Goal: Information Seeking & Learning: Learn about a topic

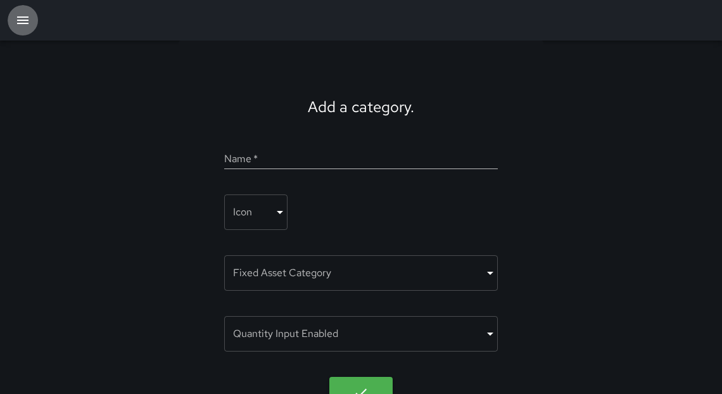
click at [20, 23] on icon "button" at bounding box center [22, 20] width 11 height 8
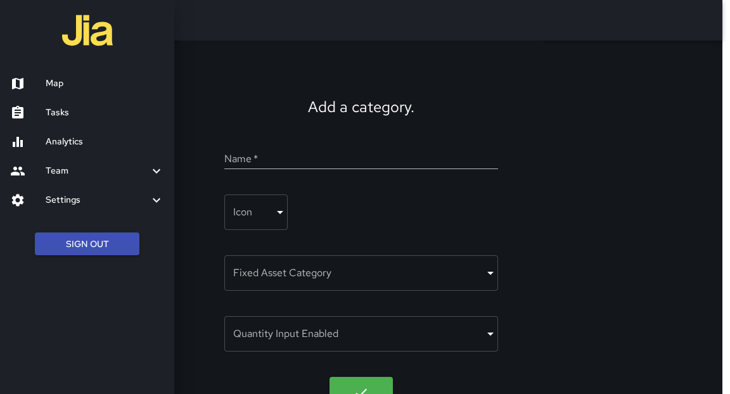
click at [82, 143] on h6 "Analytics" at bounding box center [105, 142] width 119 height 14
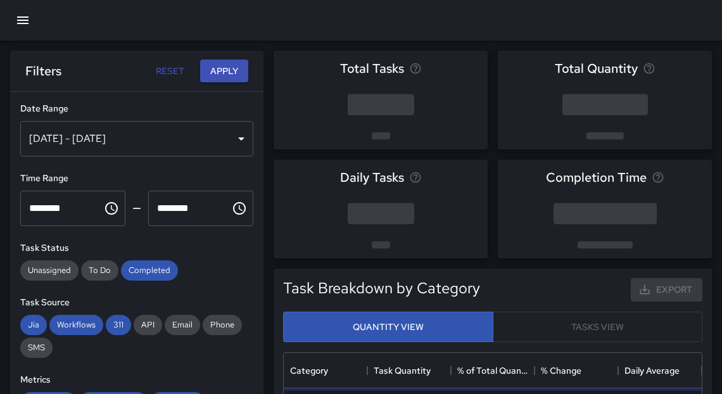
scroll to position [371, 411]
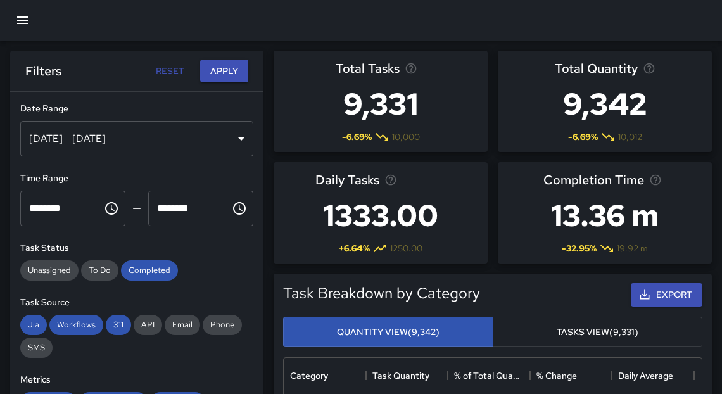
click at [98, 136] on div "[DATE] - [DATE]" at bounding box center [136, 138] width 233 height 35
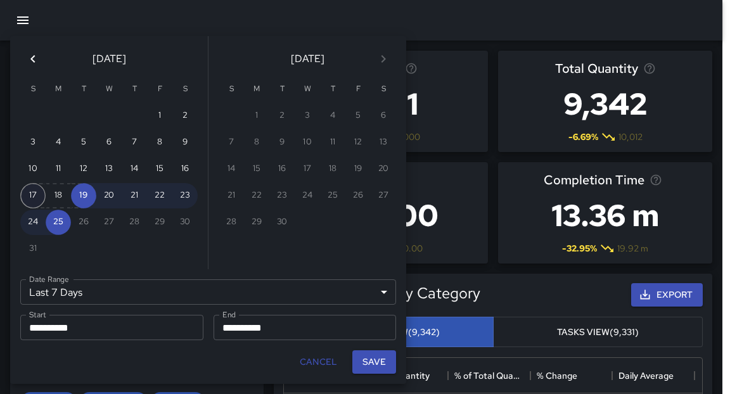
click at [26, 203] on button "17" at bounding box center [32, 195] width 25 height 25
type input "******"
type input "**********"
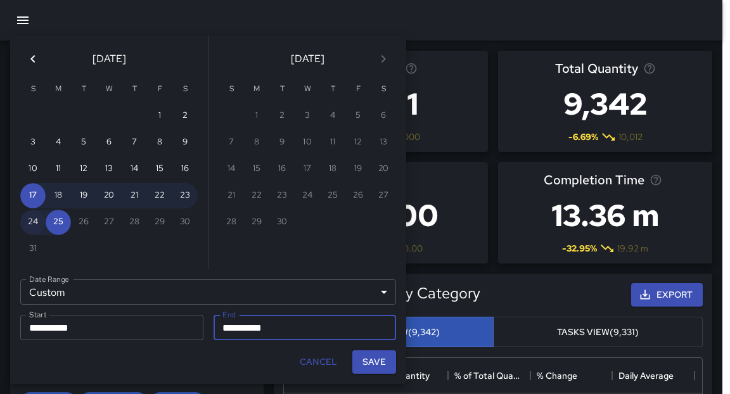
click at [32, 222] on button "24" at bounding box center [32, 222] width 25 height 25
type input "**********"
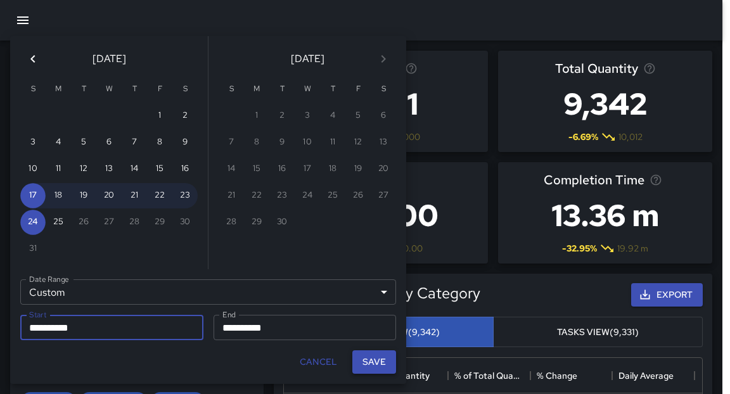
click at [378, 363] on button "Save" at bounding box center [374, 361] width 44 height 23
type input "**********"
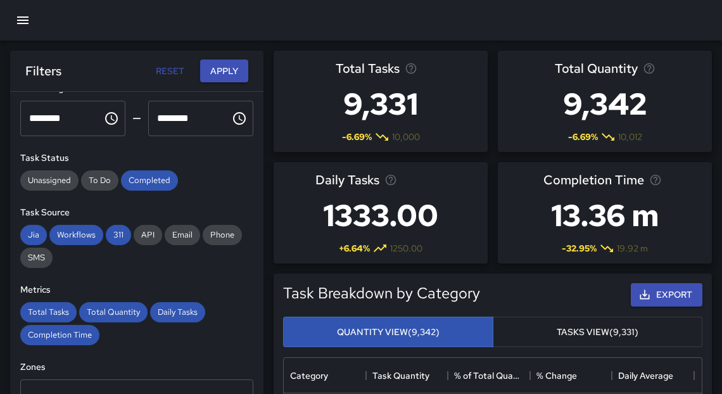
scroll to position [84, 0]
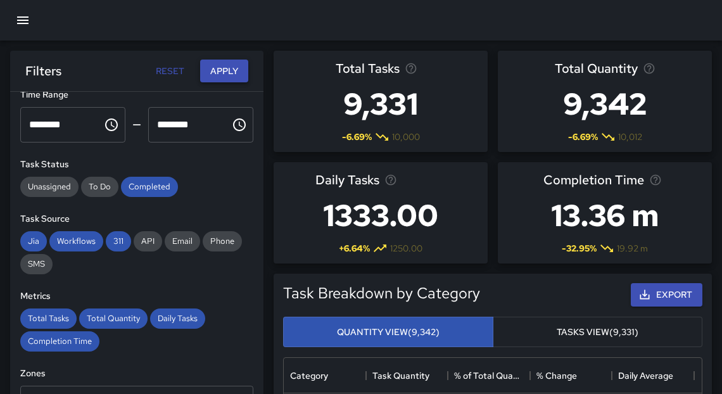
click at [226, 68] on button "Apply" at bounding box center [224, 71] width 48 height 23
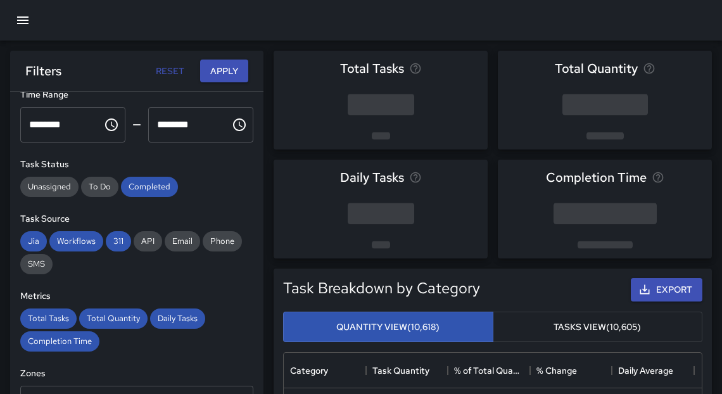
drag, startPoint x: 720, startPoint y: 56, endPoint x: 720, endPoint y: 86, distance: 29.1
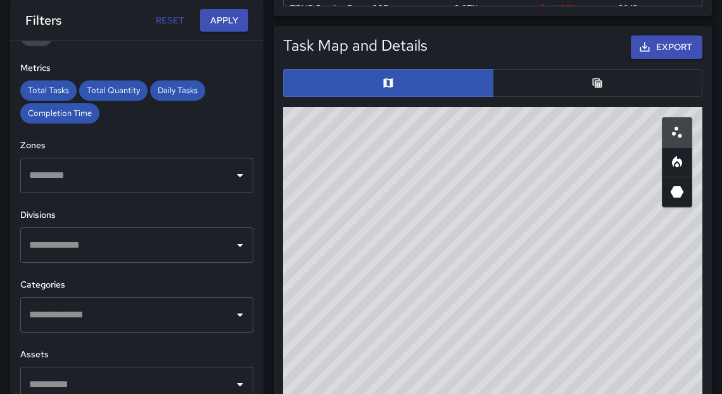
scroll to position [262, 0]
click at [220, 259] on div "​" at bounding box center [136, 244] width 233 height 35
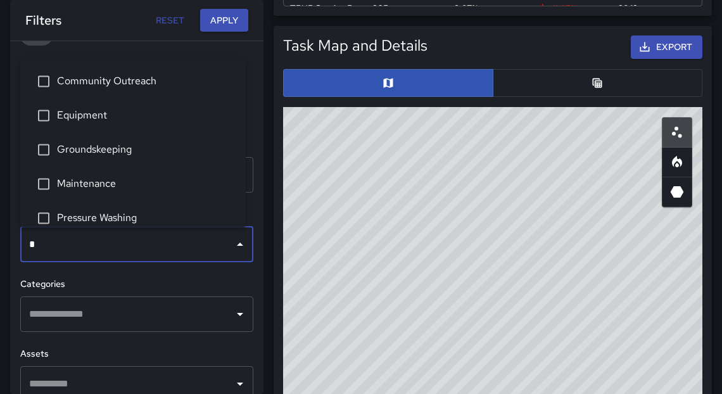
type input "**"
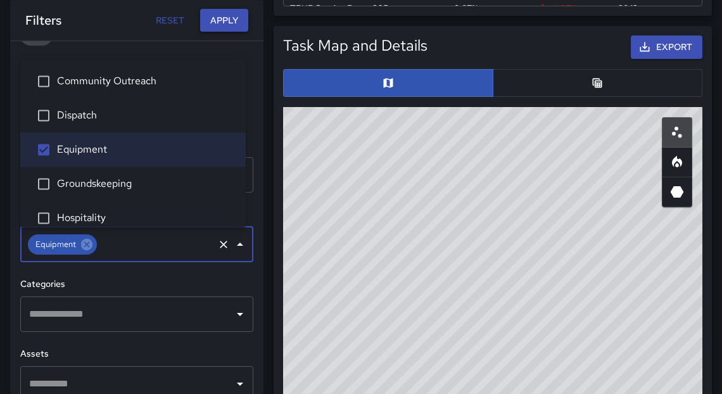
click at [224, 19] on button "Apply" at bounding box center [224, 20] width 48 height 23
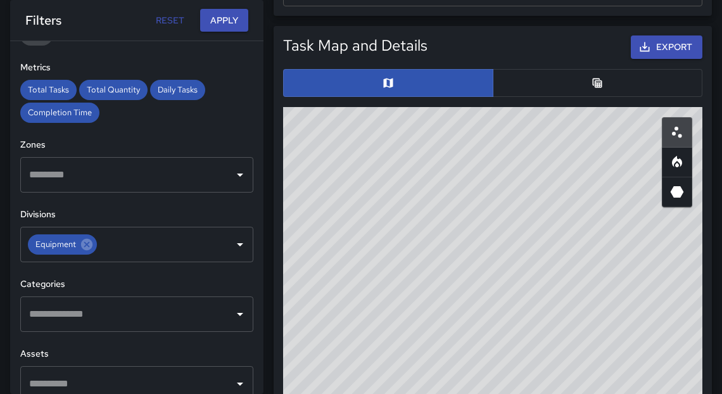
drag, startPoint x: 473, startPoint y: 334, endPoint x: 453, endPoint y: 219, distance: 116.5
click at [459, 212] on div "© Mapbox © OpenStreetMap Improve this map" at bounding box center [493, 360] width 420 height 507
click at [612, 82] on button "button" at bounding box center [598, 83] width 210 height 28
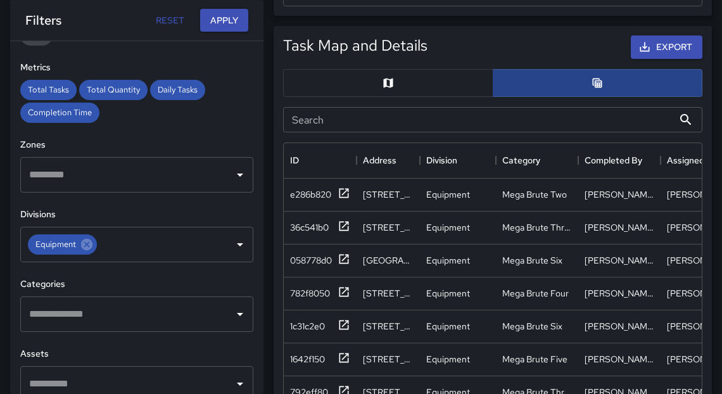
scroll to position [8, 8]
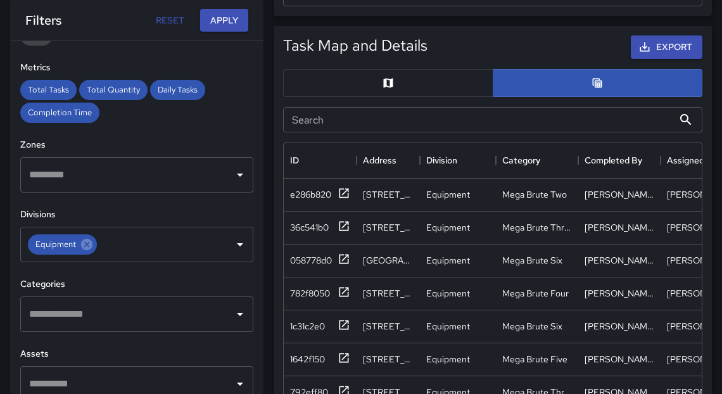
click at [347, 77] on button "button" at bounding box center [388, 83] width 210 height 28
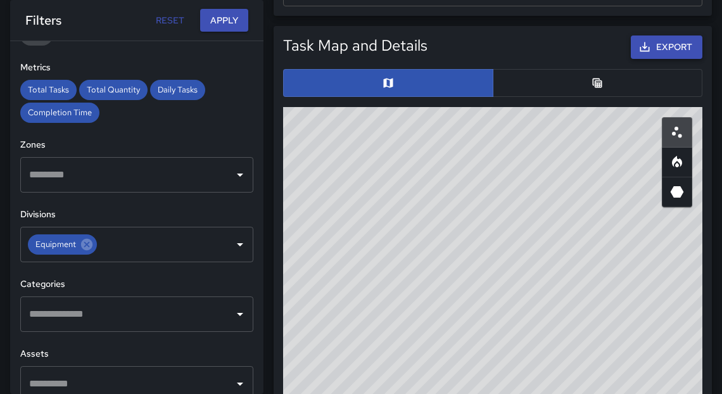
click at [659, 48] on button "Export" at bounding box center [667, 46] width 72 height 23
click at [558, 91] on button "button" at bounding box center [598, 83] width 210 height 28
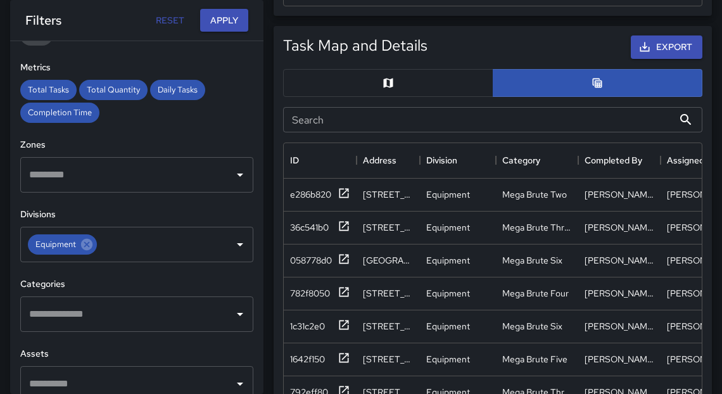
click at [404, 123] on input "Search" at bounding box center [478, 119] width 390 height 25
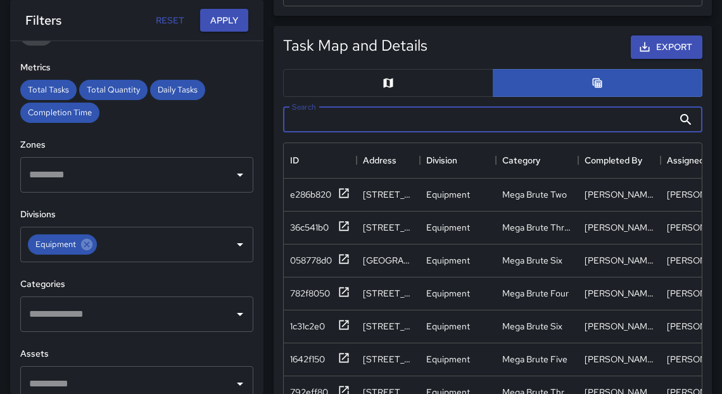
click at [363, 119] on input "Search" at bounding box center [478, 119] width 390 height 25
click at [537, 191] on div "Mega Brute Two" at bounding box center [535, 194] width 65 height 13
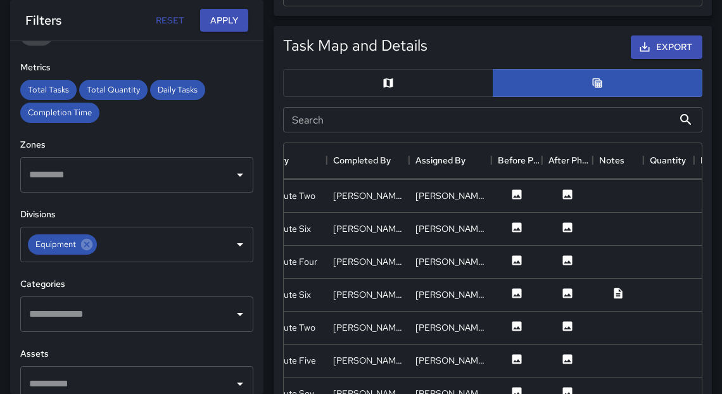
scroll to position [512, 252]
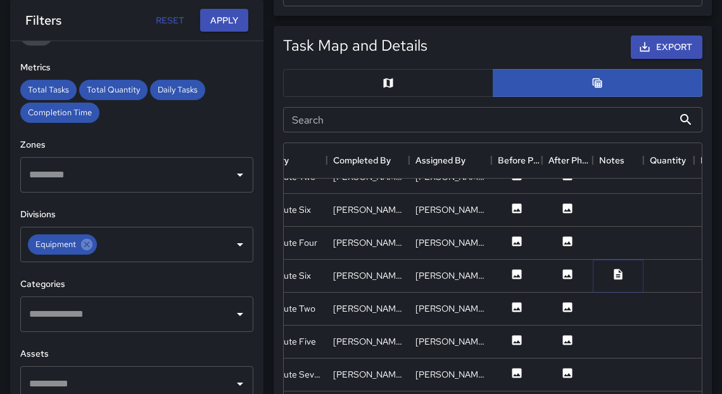
click at [620, 276] on icon at bounding box center [618, 274] width 8 height 11
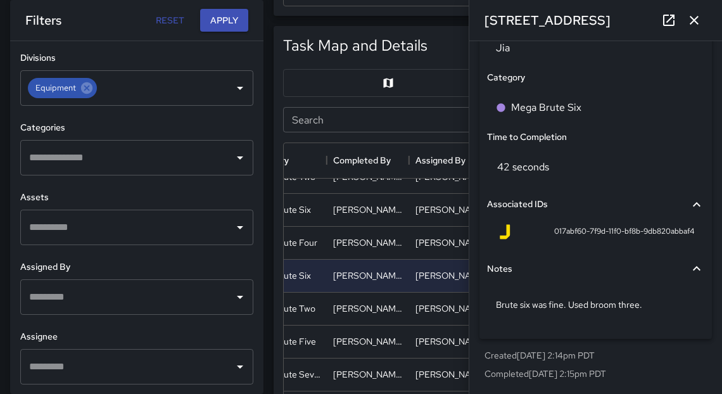
scroll to position [0, 0]
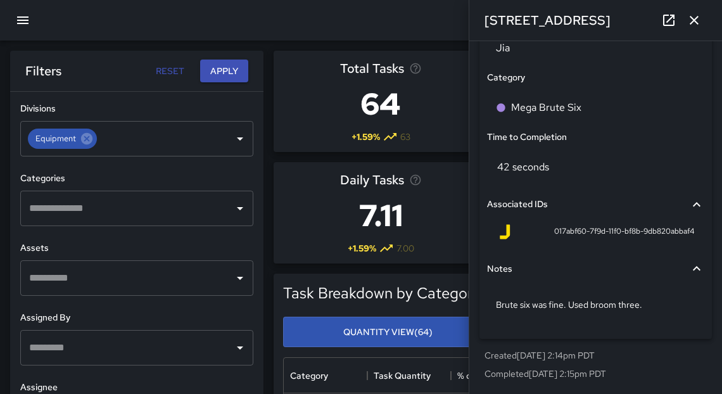
click at [695, 20] on icon "button" at bounding box center [694, 20] width 9 height 9
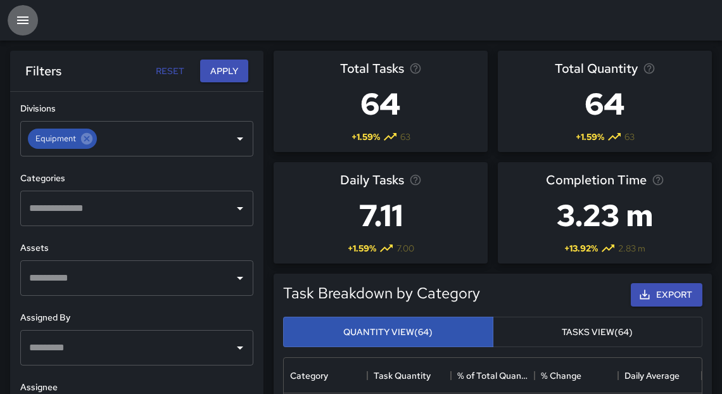
click at [22, 22] on icon "button" at bounding box center [22, 20] width 15 height 15
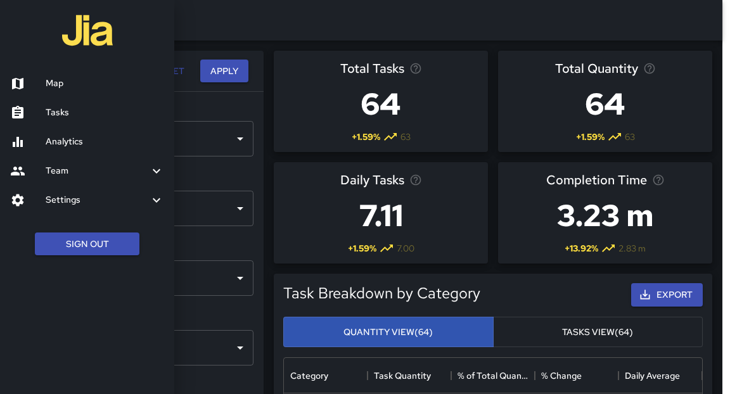
click at [65, 111] on h6 "Tasks" at bounding box center [105, 113] width 119 height 14
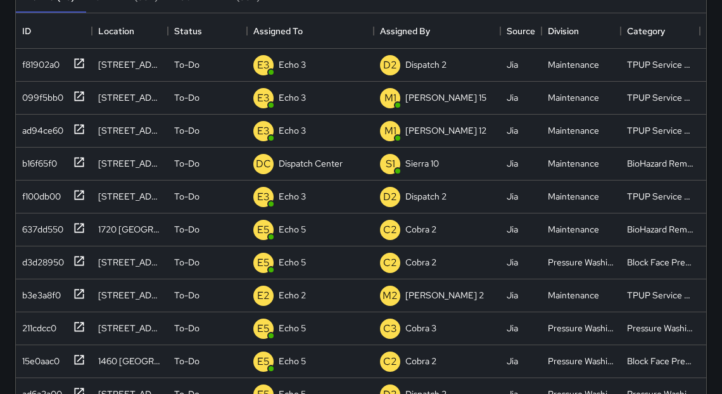
scroll to position [148, 0]
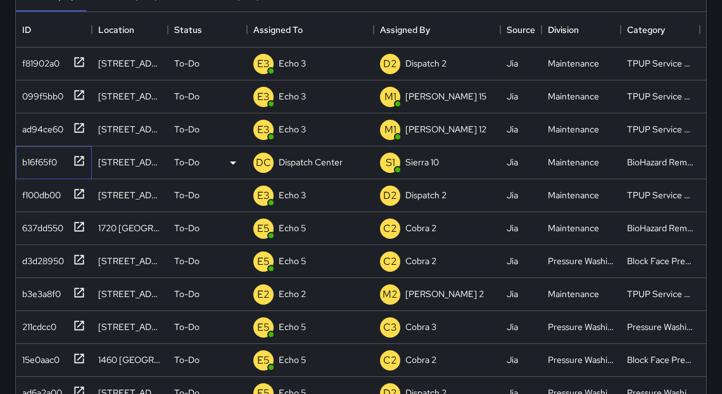
click at [79, 160] on icon at bounding box center [80, 161] width 10 height 10
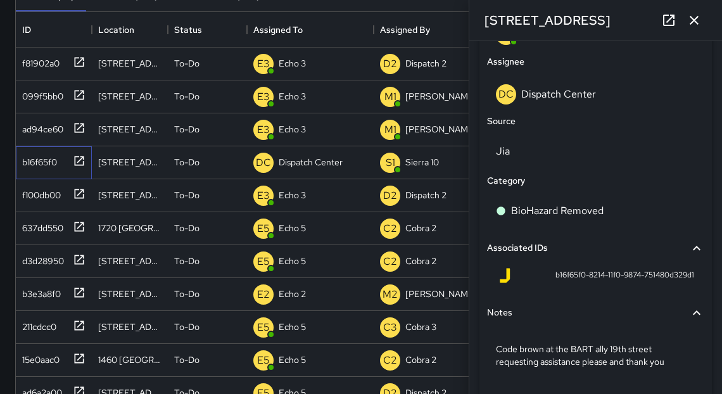
scroll to position [810, 0]
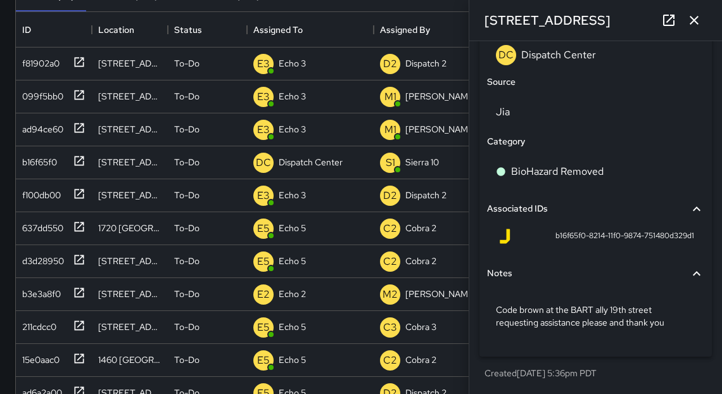
click at [700, 23] on icon "button" at bounding box center [694, 20] width 15 height 15
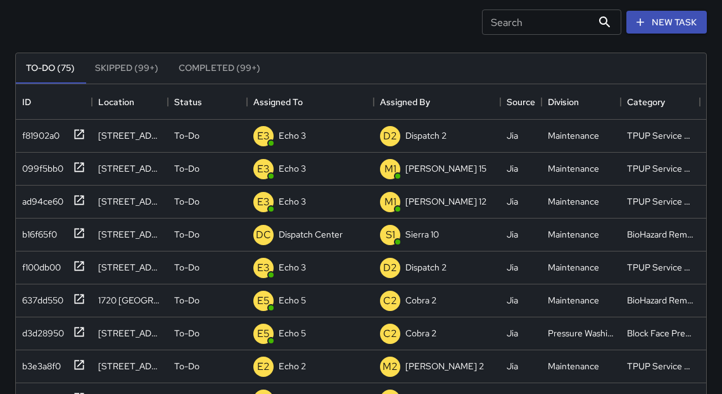
scroll to position [71, 0]
